Goal: Task Accomplishment & Management: Complete application form

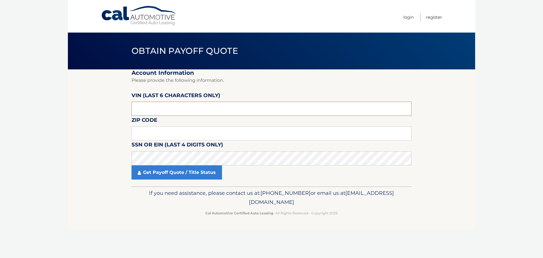
click at [183, 111] on input "text" at bounding box center [272, 109] width 280 height 14
click at [174, 110] on input "text" at bounding box center [272, 109] width 280 height 14
type input "245619"
click at [167, 131] on input "text" at bounding box center [272, 133] width 280 height 14
click at [173, 133] on input "text" at bounding box center [272, 133] width 280 height 14
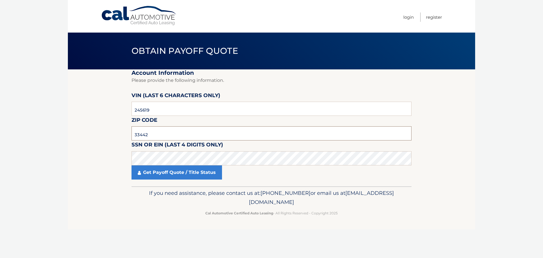
type input "33442"
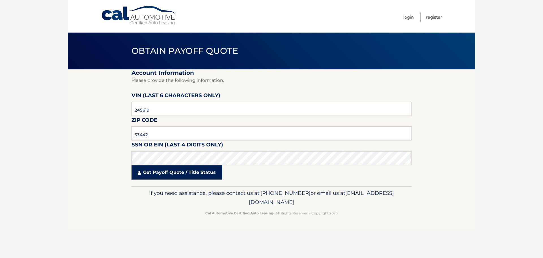
click at [175, 175] on link "Get Payoff Quote / Title Status" at bounding box center [177, 172] width 91 height 14
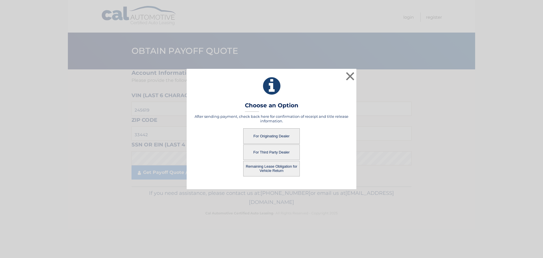
click at [284, 136] on button "For Originating Dealer" at bounding box center [271, 136] width 57 height 16
click at [265, 137] on button "For Originating Dealer" at bounding box center [271, 136] width 57 height 16
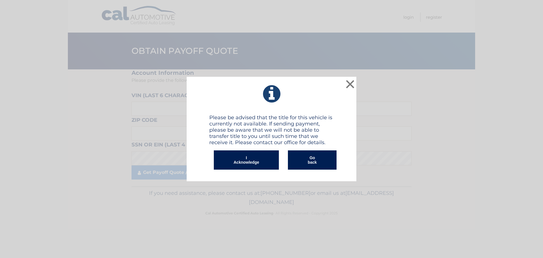
click at [250, 160] on button "I Acknowledge" at bounding box center [246, 159] width 65 height 19
